Goal: Navigation & Orientation: Go to known website

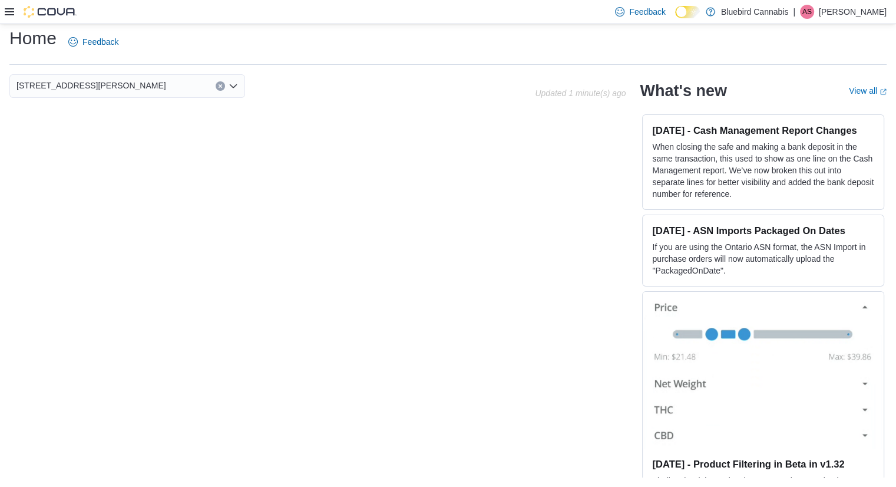
click at [616, 14] on p "Andy Shirazi" at bounding box center [853, 12] width 68 height 14
click at [616, 120] on button "Sign Out" at bounding box center [827, 113] width 108 height 19
